Goal: Transaction & Acquisition: Purchase product/service

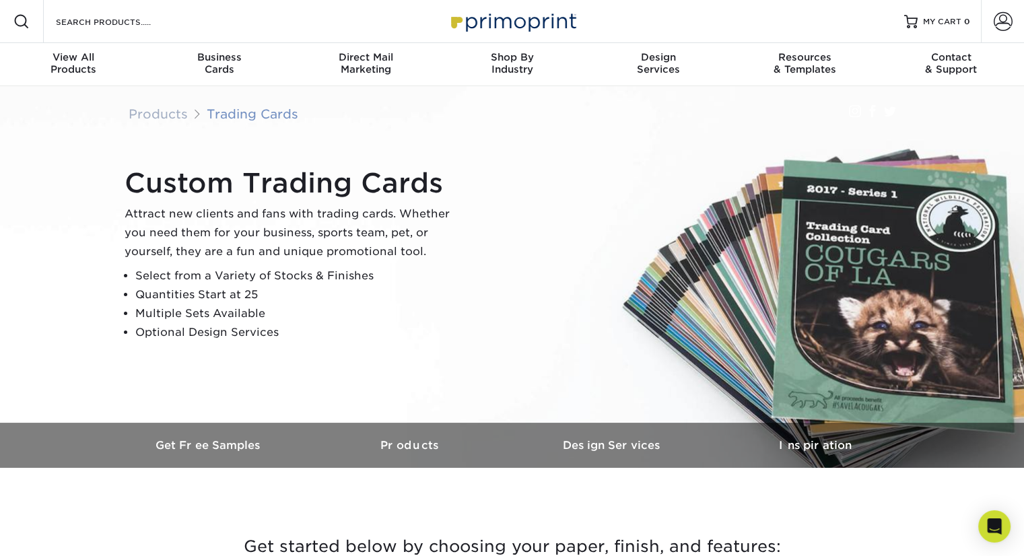
click at [245, 114] on link "Trading Cards" at bounding box center [253, 113] width 92 height 15
click at [73, 67] on div "View All Products" at bounding box center [73, 63] width 146 height 24
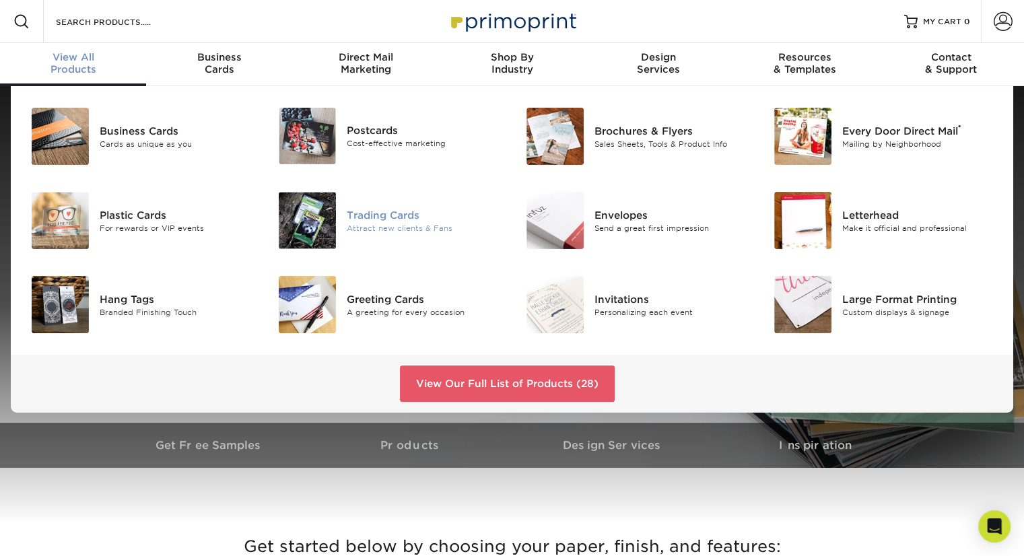
click at [377, 215] on div "Trading Cards" at bounding box center [424, 214] width 155 height 15
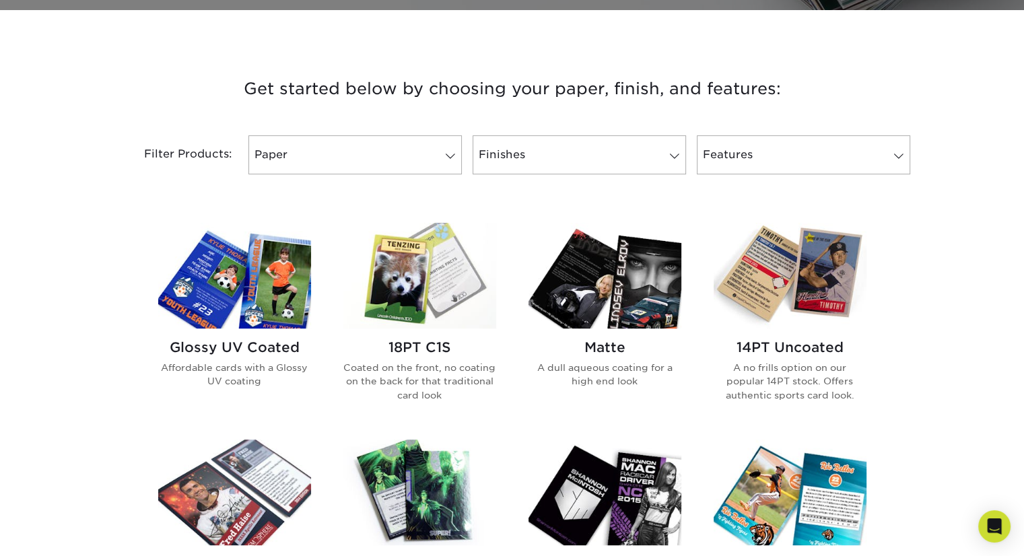
scroll to position [460, 0]
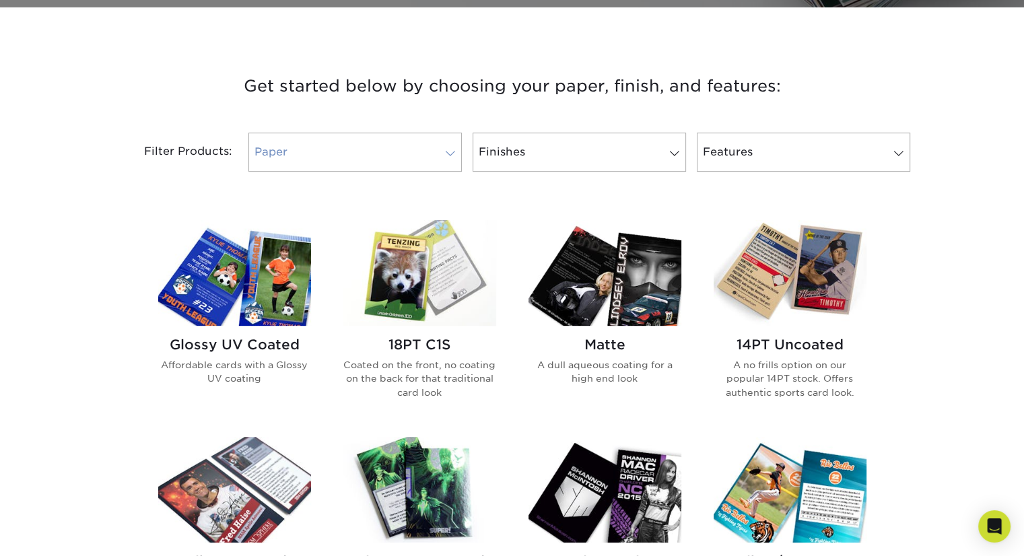
click at [456, 155] on span at bounding box center [450, 153] width 19 height 11
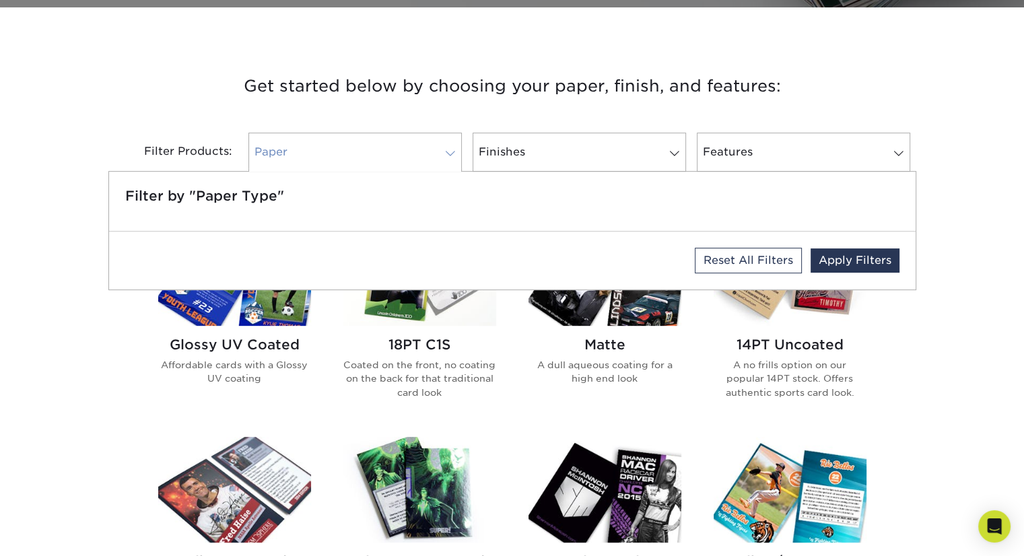
click at [442, 151] on span at bounding box center [450, 153] width 19 height 11
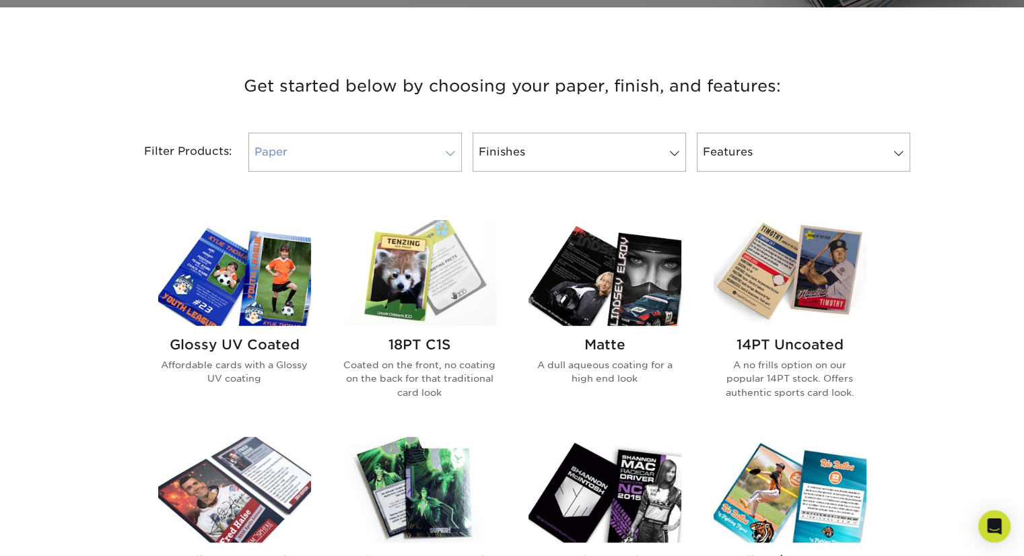
click at [442, 151] on span at bounding box center [450, 153] width 19 height 11
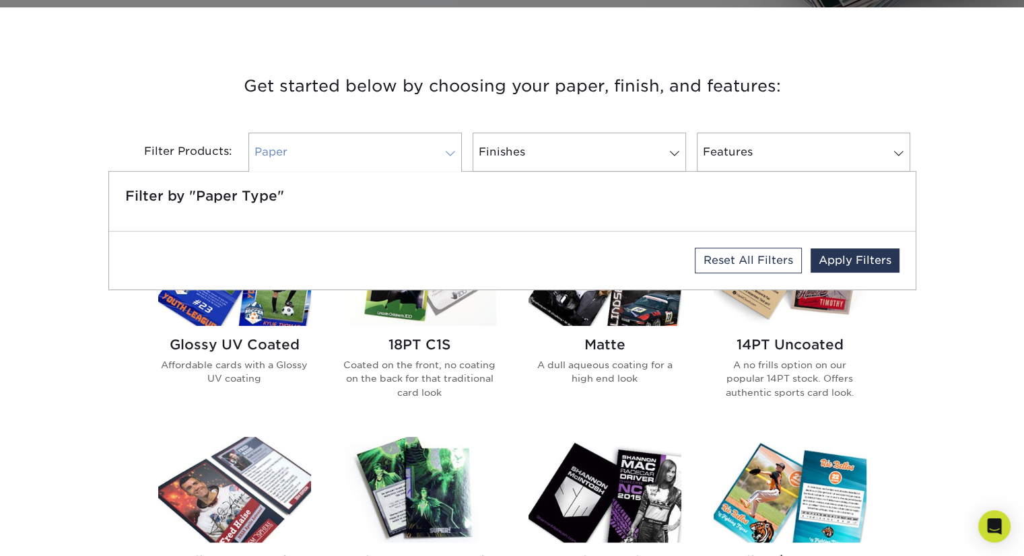
click at [442, 151] on span at bounding box center [450, 153] width 19 height 11
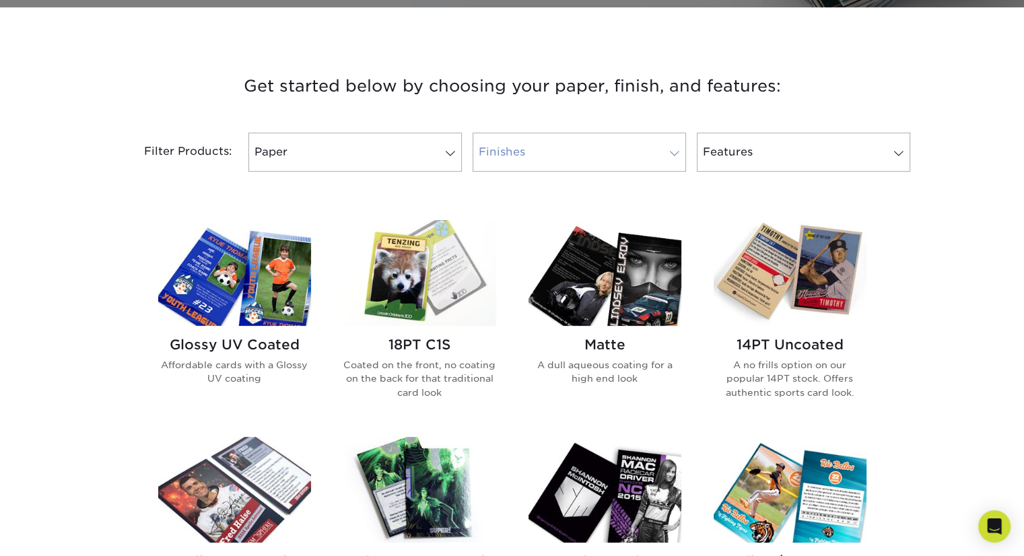
click at [676, 152] on span at bounding box center [674, 153] width 19 height 11
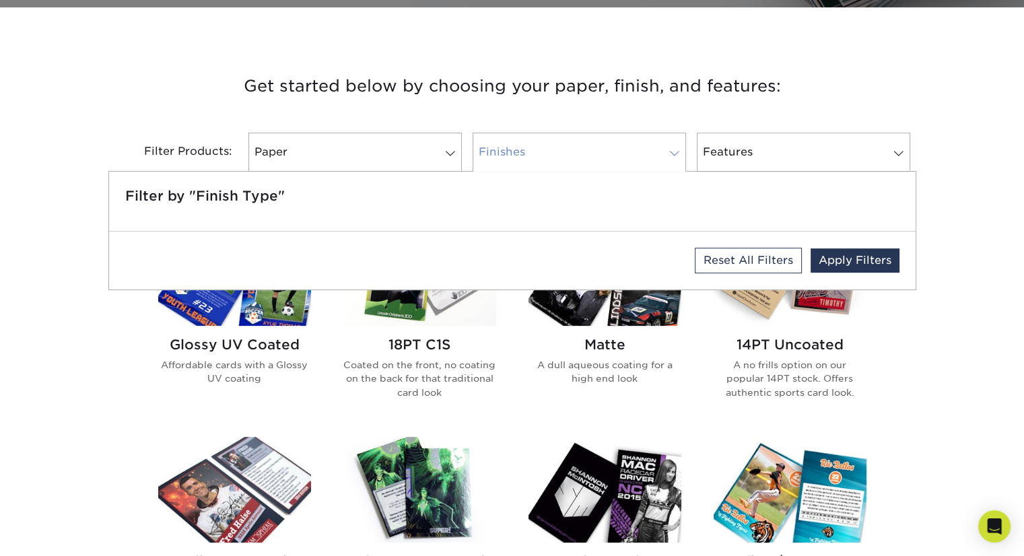
click at [676, 152] on span at bounding box center [674, 153] width 19 height 11
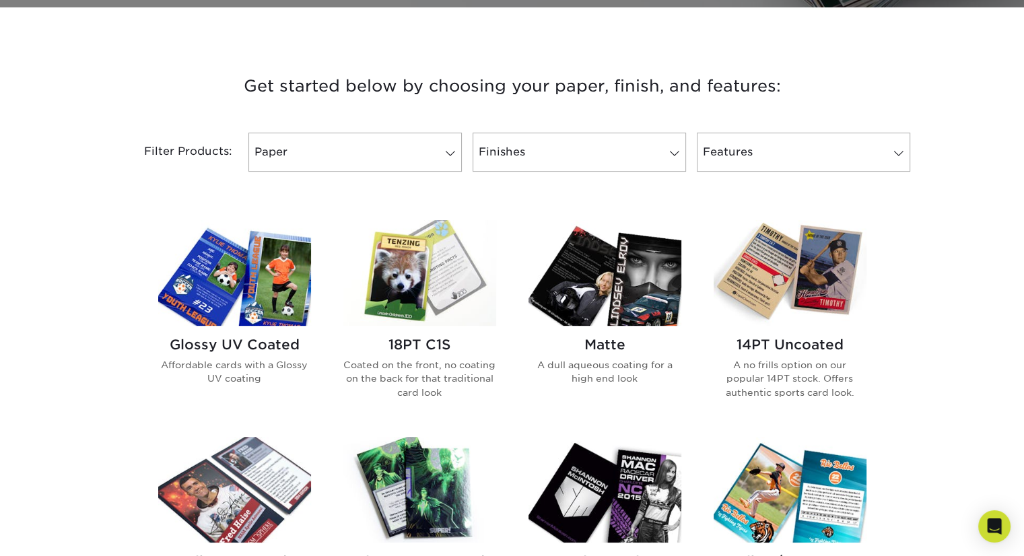
click at [910, 153] on div "Features Filter by "Feature Type" 30% Recycled Reset All Filters Apply Filters" at bounding box center [803, 152] width 224 height 39
click at [903, 154] on span at bounding box center [898, 153] width 19 height 11
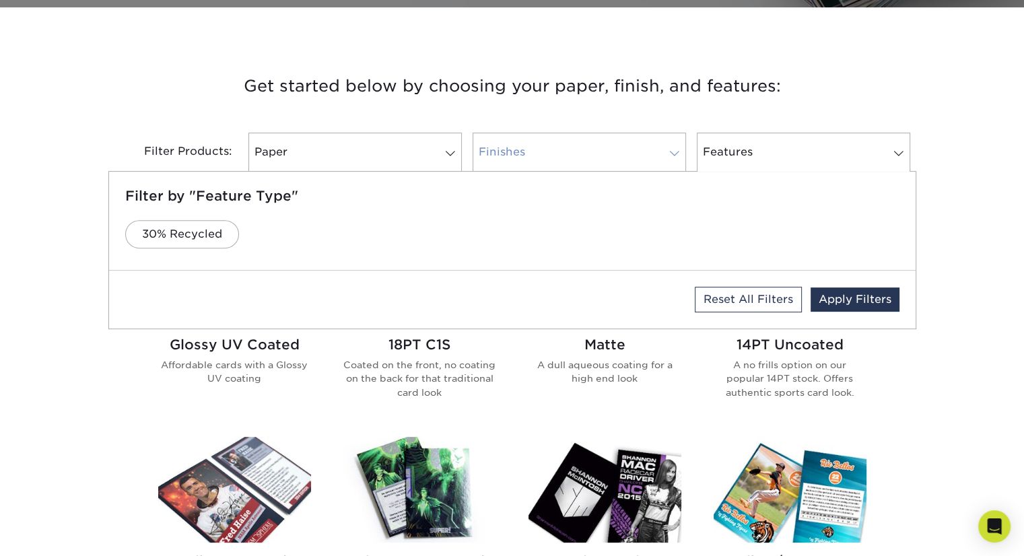
click at [674, 159] on link "Finishes" at bounding box center [578, 152] width 213 height 39
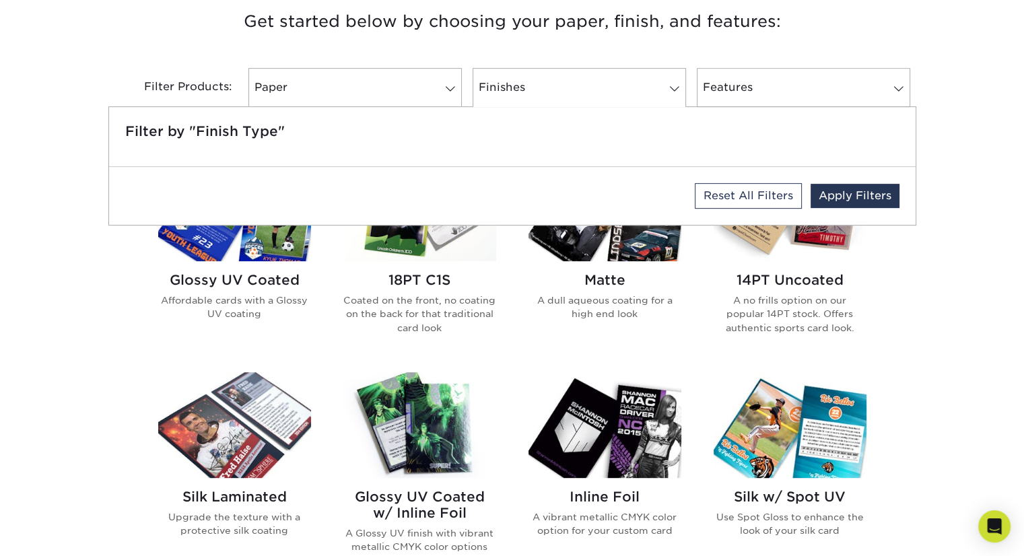
scroll to position [494, 0]
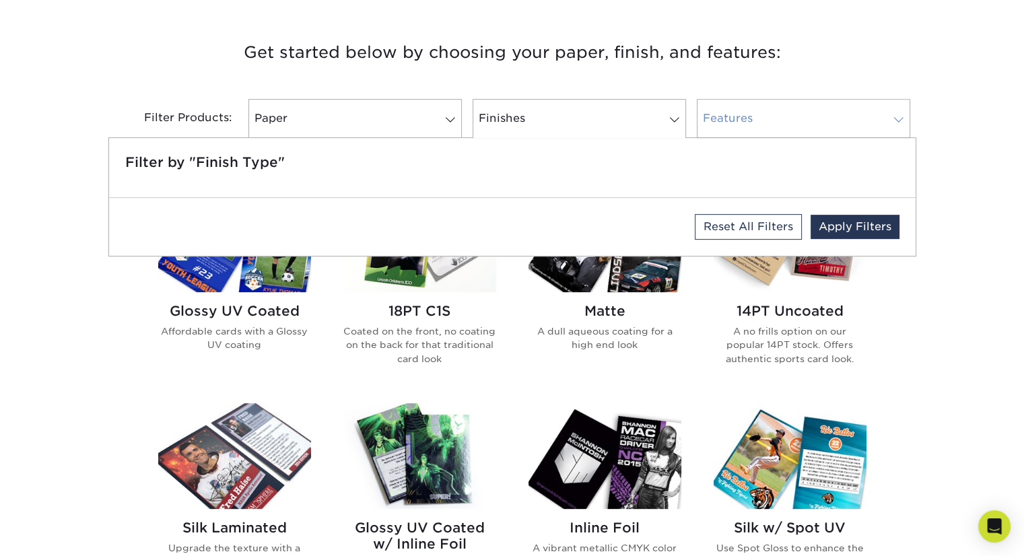
click at [909, 118] on link "Features" at bounding box center [802, 118] width 213 height 39
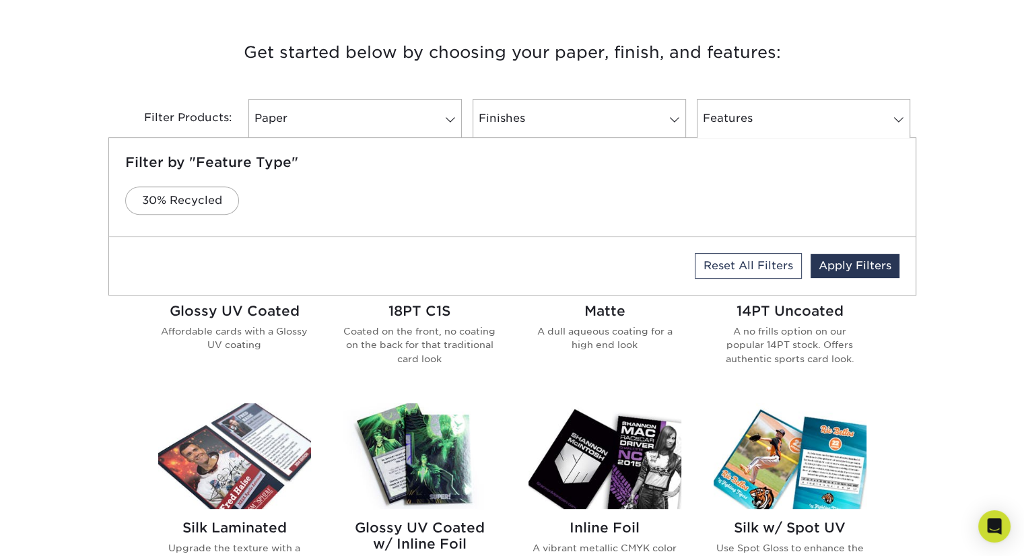
click at [968, 248] on div "Get started below by choosing your paper, finish, and features: Filtered Matche…" at bounding box center [512, 508] width 1024 height 1004
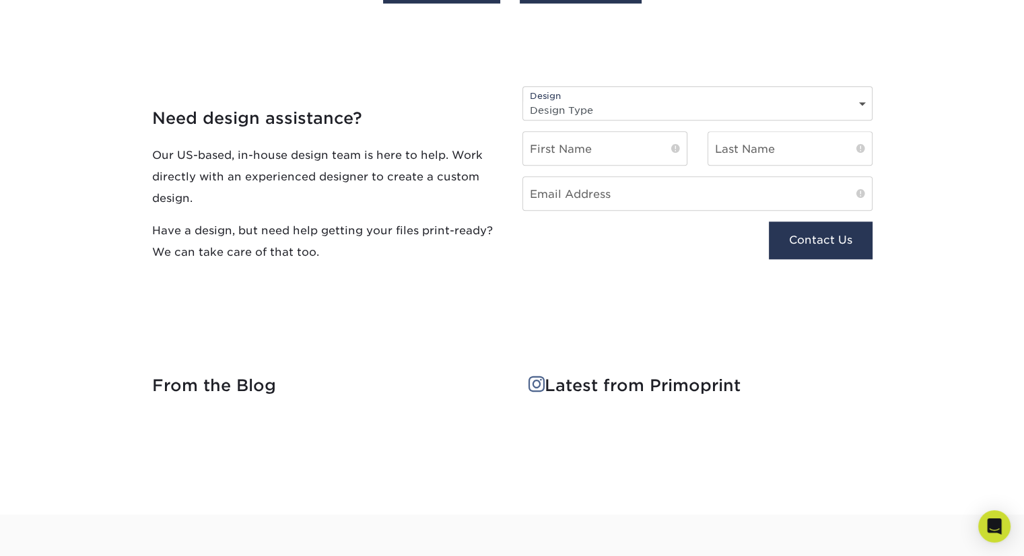
scroll to position [1509, 0]
